Goal: Task Accomplishment & Management: Manage account settings

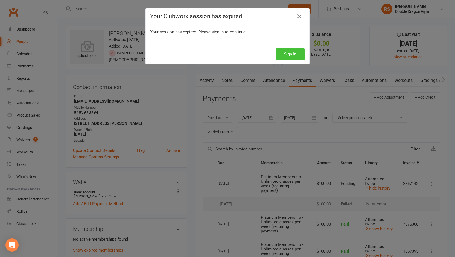
click at [290, 53] on button "Sign In" at bounding box center [290, 53] width 29 height 11
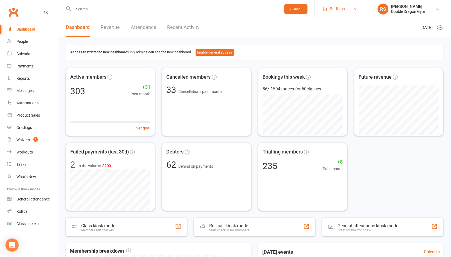
click at [347, 13] on link "Settings" at bounding box center [342, 9] width 38 height 12
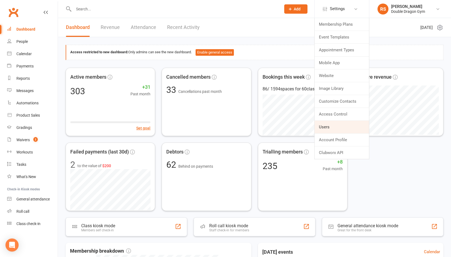
click at [327, 124] on link "Users" at bounding box center [342, 127] width 54 height 13
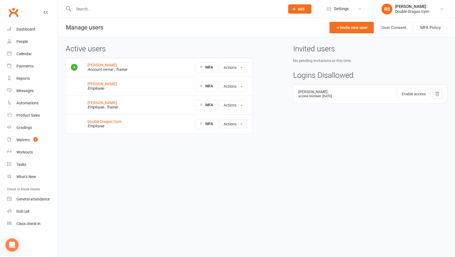
click at [235, 125] on button "Actions" at bounding box center [233, 124] width 28 height 10
click at [234, 146] on link "Edit User" at bounding box center [246, 147] width 54 height 11
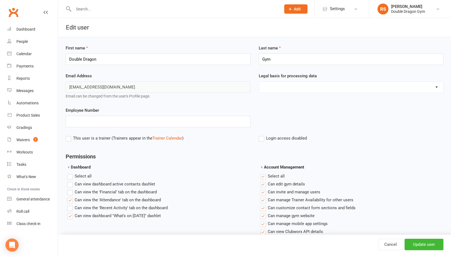
scroll to position [73, 0]
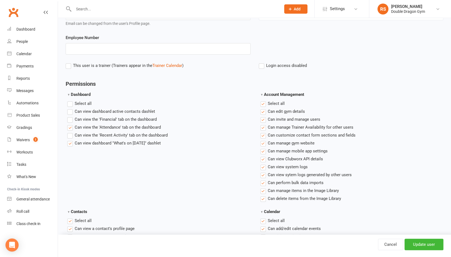
click at [262, 66] on label "Login access disabled" at bounding box center [283, 65] width 48 height 7
click at [262, 62] on input "Login access disabled" at bounding box center [283, 62] width 48 height 0
click at [263, 59] on div "Employee Number" at bounding box center [255, 48] width 386 height 28
click at [262, 67] on label "Login access disabled" at bounding box center [283, 65] width 48 height 7
click at [262, 62] on input "Login access disabled" at bounding box center [283, 62] width 48 height 0
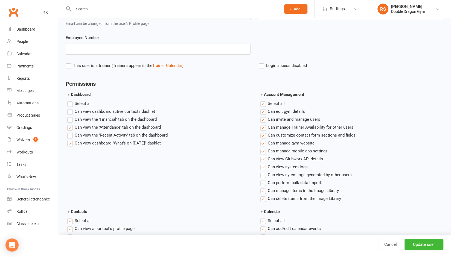
click at [263, 103] on label "Select all" at bounding box center [272, 103] width 24 height 7
click at [263, 100] on input "Account Management" at bounding box center [262, 100] width 4 height 0
click at [72, 134] on label"] "Can view the 'Recent Activity' tab on the dashboard" at bounding box center [117, 135] width 100 height 7
click at [71, 132] on input "Can view the 'Recent Activity' tab on the dashboard" at bounding box center [69, 132] width 4 height 0
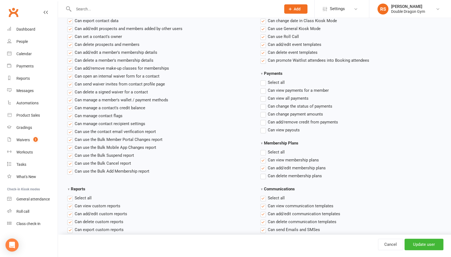
scroll to position [303, 0]
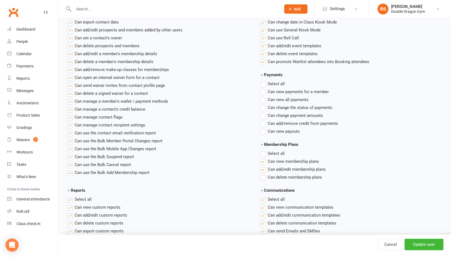
click at [265, 91] on label"] "Can view payments for a member" at bounding box center [294, 92] width 68 height 7
click at [264, 89] on input "Can view payments for a member" at bounding box center [262, 89] width 4 height 0
click at [264, 178] on label"] "Can delete membership plans" at bounding box center [291, 177] width 62 height 7
click at [264, 174] on input "Can delete membership plans" at bounding box center [262, 174] width 4 height 0
click at [264, 82] on label "Select all" at bounding box center [272, 84] width 24 height 7
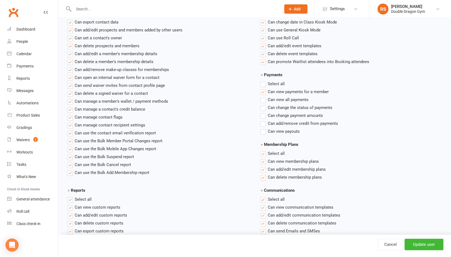
click at [264, 81] on input "Payments" at bounding box center [262, 81] width 4 height 0
click at [263, 153] on label "Select all" at bounding box center [272, 153] width 24 height 7
click at [263, 150] on input "Membership Plans" at bounding box center [262, 150] width 4 height 0
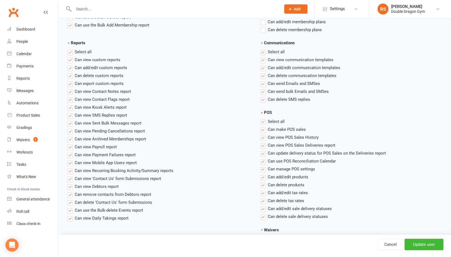
scroll to position [452, 0]
click at [263, 118] on label "Select all" at bounding box center [272, 121] width 24 height 7
click at [263, 118] on input "POS" at bounding box center [262, 118] width 4 height 0
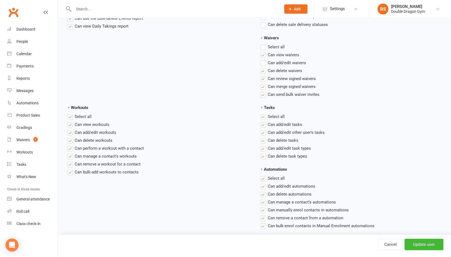
scroll to position [648, 0]
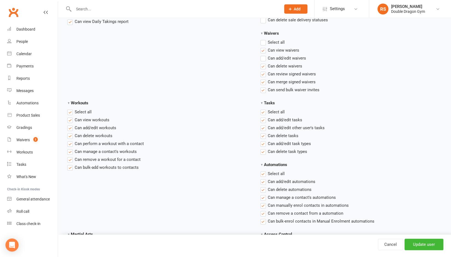
click at [265, 112] on label "Select all" at bounding box center [272, 112] width 24 height 7
click at [264, 109] on input "Tasks" at bounding box center [262, 109] width 4 height 0
click at [72, 111] on label "Select all" at bounding box center [79, 112] width 24 height 7
click at [71, 109] on input "Workouts" at bounding box center [69, 109] width 4 height 0
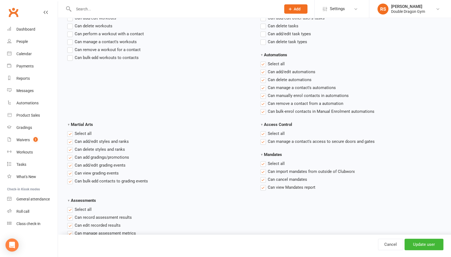
scroll to position [780, 0]
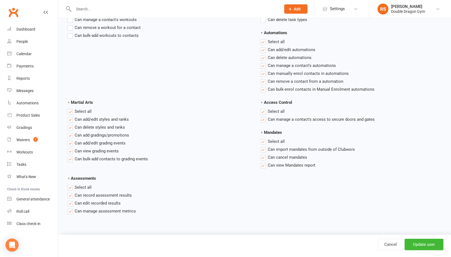
click at [264, 110] on label "Select all" at bounding box center [272, 111] width 24 height 7
click at [264, 108] on input "Access Control" at bounding box center [262, 108] width 4 height 0
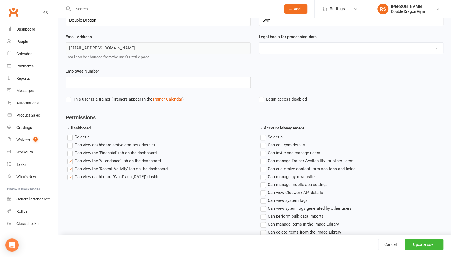
scroll to position [0, 0]
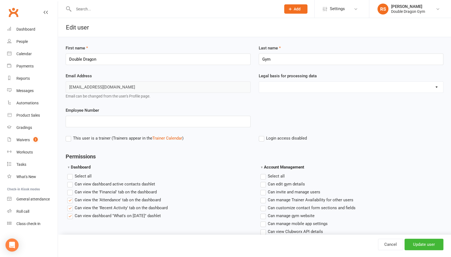
click at [97, 12] on input "text" at bounding box center [174, 9] width 205 height 8
click at [409, 245] on input "Update user" at bounding box center [424, 244] width 39 height 11
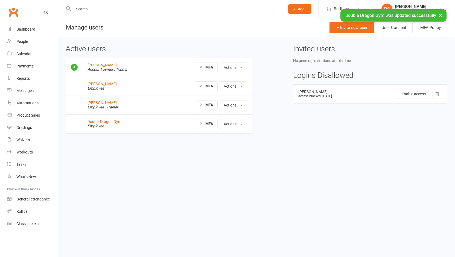
click at [100, 12] on input "text" at bounding box center [176, 9] width 209 height 8
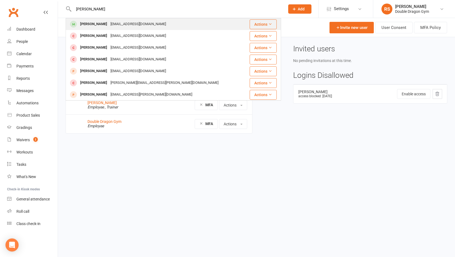
type input "[PERSON_NAME]"
click at [112, 26] on div "[EMAIL_ADDRESS][DOMAIN_NAME]" at bounding box center [138, 24] width 59 height 8
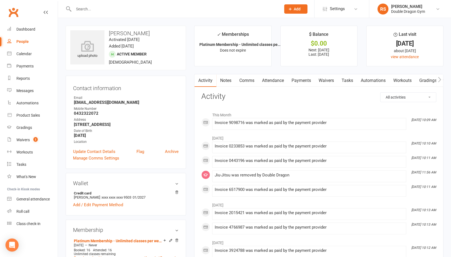
click at [303, 80] on link "Payments" at bounding box center [300, 80] width 27 height 13
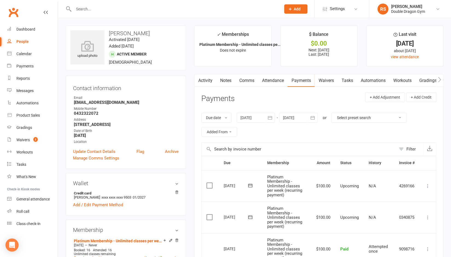
click at [279, 82] on link "Attendance" at bounding box center [273, 80] width 30 height 13
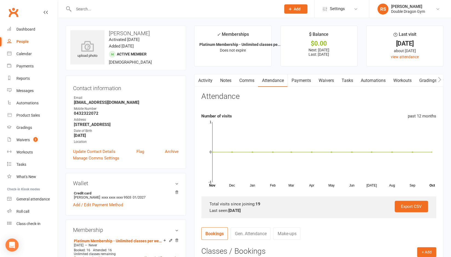
click at [306, 81] on link "Payments" at bounding box center [300, 80] width 27 height 13
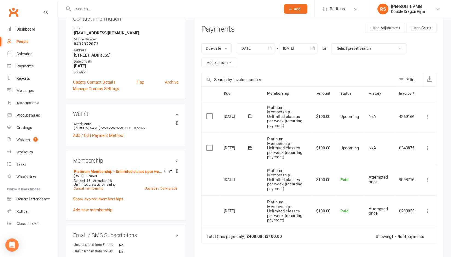
scroll to position [88, 0]
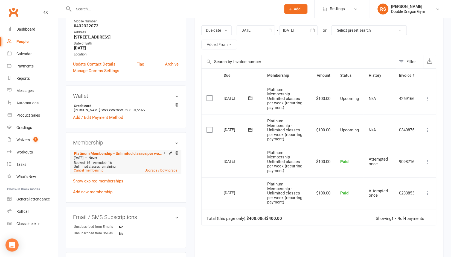
click at [94, 172] on li "Platinum Membership - Unlimited classes per week (recurring payment) [DATE] — N…" at bounding box center [125, 162] width 106 height 24
click at [94, 171] on link "Cancel membership" at bounding box center [89, 171] width 30 height 4
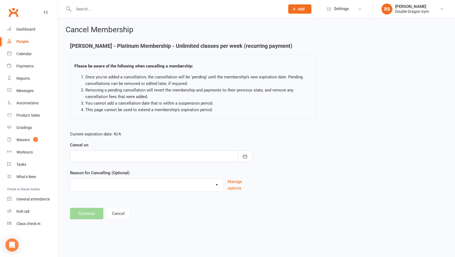
click at [173, 153] on div at bounding box center [161, 156] width 182 height 11
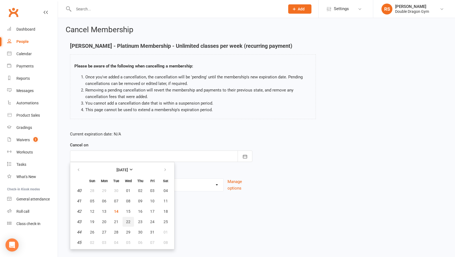
click at [125, 222] on button "22" at bounding box center [128, 222] width 11 height 10
type input "[DATE]"
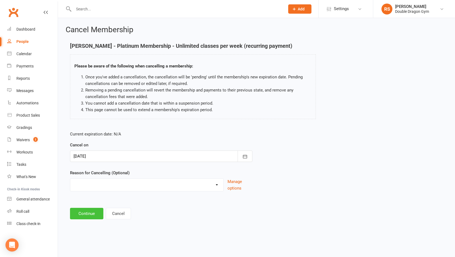
click at [97, 213] on button "Continue" at bounding box center [86, 213] width 33 height 11
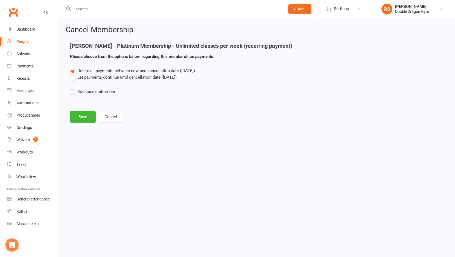
click at [73, 79] on label "Let payments continue until cancellation date ([DATE])" at bounding box center [123, 77] width 107 height 7
click at [73, 74] on input "Let payments continue until cancellation date ([DATE])" at bounding box center [72, 74] width 4 height 0
click at [81, 117] on button "Save" at bounding box center [83, 116] width 26 height 11
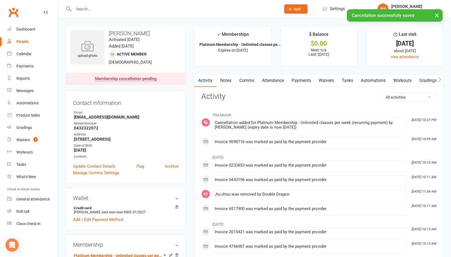
click at [302, 79] on link "Payments" at bounding box center [300, 80] width 27 height 13
